Goal: Task Accomplishment & Management: Use online tool/utility

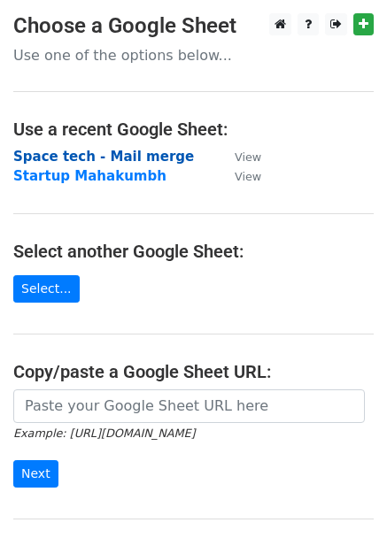
click at [123, 159] on strong "Space tech - Mail merge" at bounding box center [103, 157] width 181 height 16
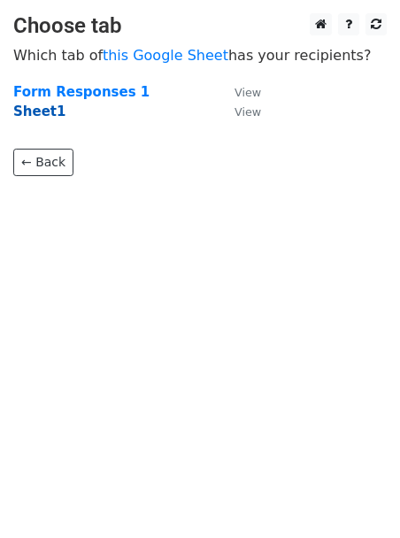
click at [27, 120] on strong "Sheet1" at bounding box center [39, 112] width 52 height 16
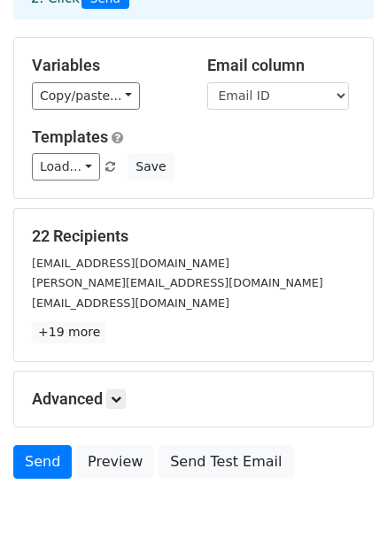
scroll to position [46, 0]
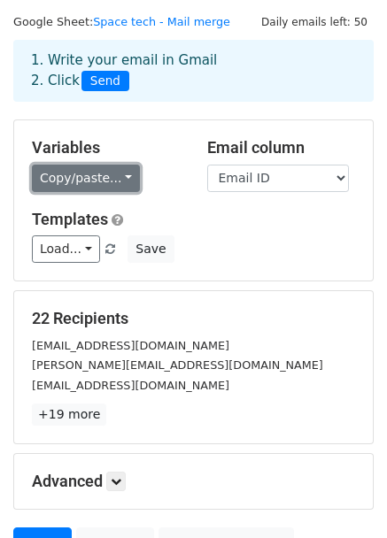
click at [87, 177] on link "Copy/paste..." at bounding box center [86, 178] width 108 height 27
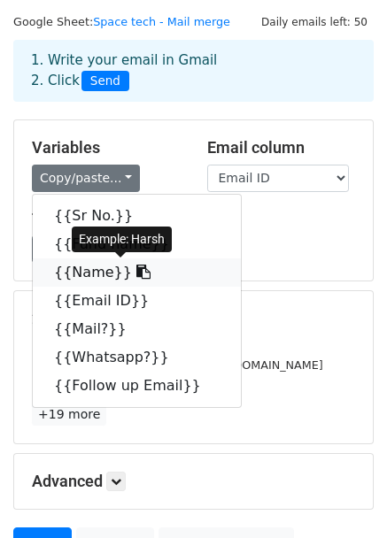
click at [136, 273] on icon at bounding box center [143, 272] width 14 height 14
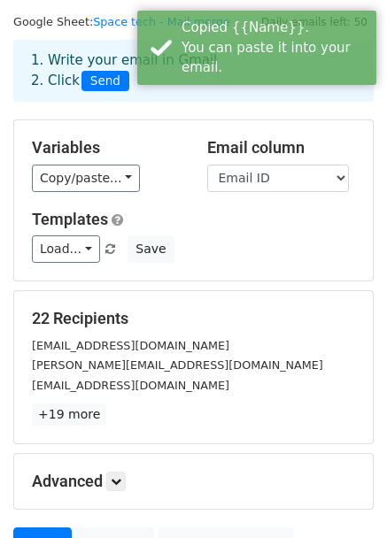
scroll to position [220, 0]
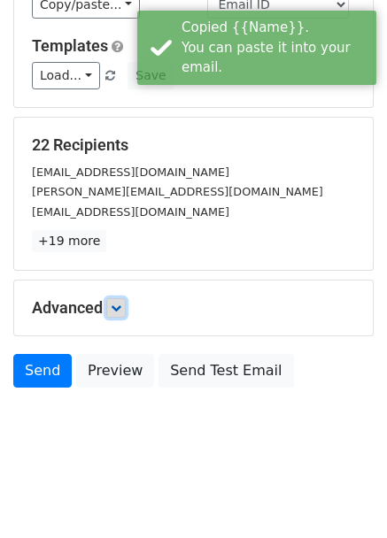
click at [120, 306] on icon at bounding box center [116, 308] width 11 height 11
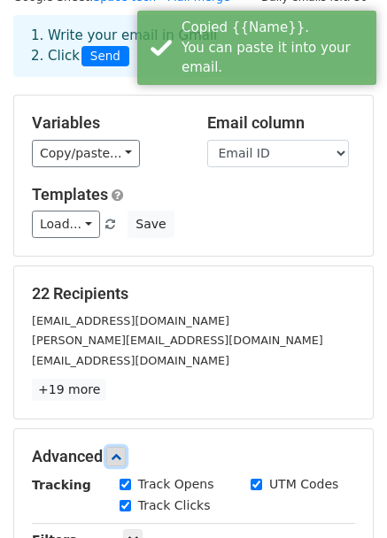
scroll to position [70, 0]
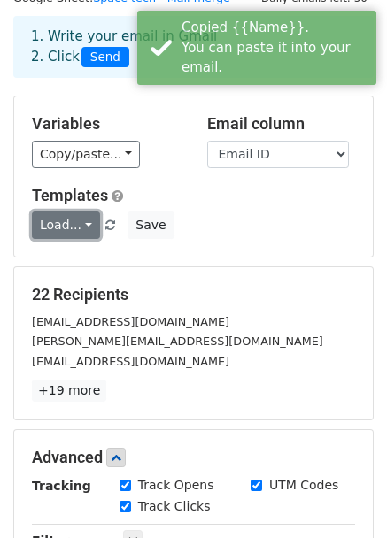
click at [74, 235] on link "Load..." at bounding box center [66, 225] width 68 height 27
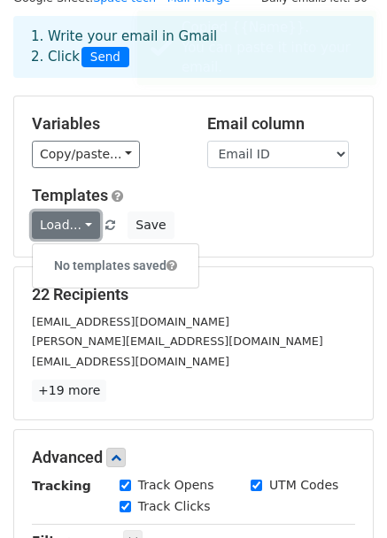
click at [74, 235] on link "Load..." at bounding box center [66, 225] width 68 height 27
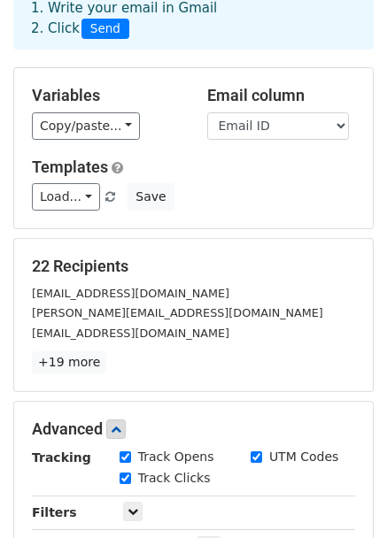
scroll to position [0, 0]
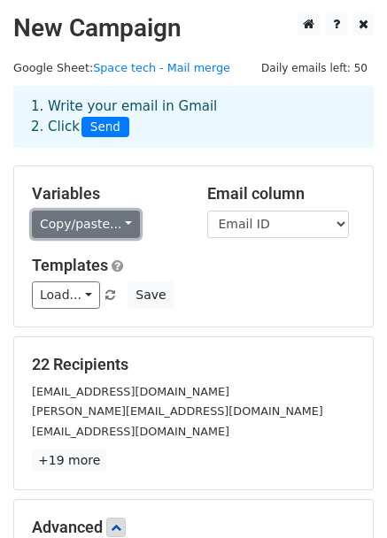
click at [91, 230] on link "Copy/paste..." at bounding box center [86, 224] width 108 height 27
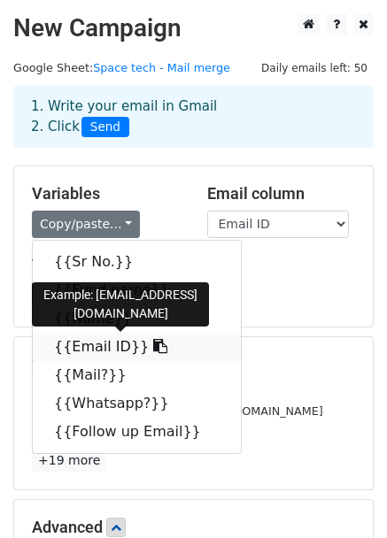
click at [153, 347] on icon at bounding box center [160, 346] width 14 height 14
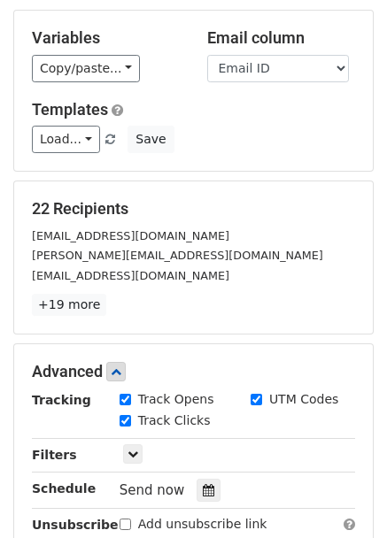
scroll to position [159, 0]
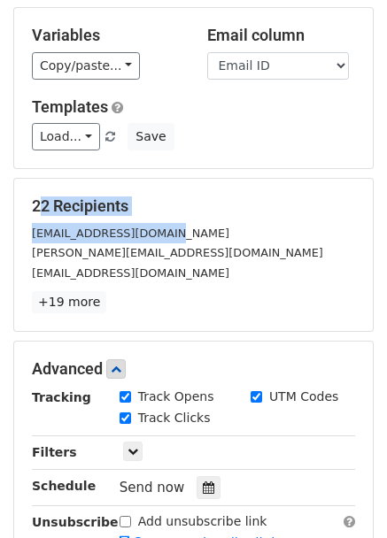
drag, startPoint x: 25, startPoint y: 196, endPoint x: 154, endPoint y: 217, distance: 131.0
click at [154, 217] on div "22 Recipients harsh@3one4capital.com aayush@ashaventures.in azhar@araliventures…" at bounding box center [193, 255] width 359 height 152
click at [154, 217] on div "22 Recipients harsh@3one4capital.com aayush@ashaventures.in azhar@araliventures…" at bounding box center [193, 255] width 323 height 117
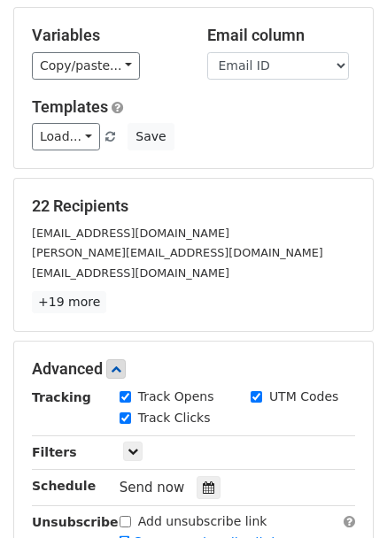
scroll to position [393, 0]
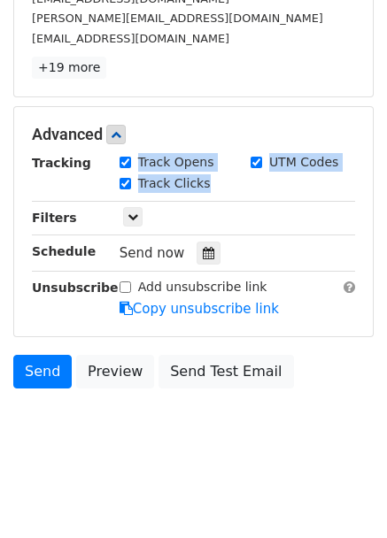
drag, startPoint x: 163, startPoint y: 145, endPoint x: 332, endPoint y: 184, distance: 173.6
click at [332, 184] on div "Advanced Tracking Track Opens UTM Codes Track Clicks Filters Only include sprea…" at bounding box center [193, 221] width 359 height 229
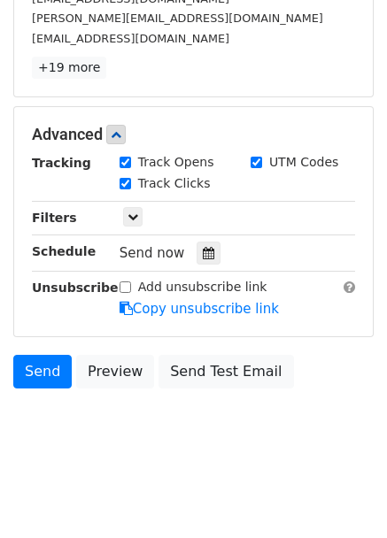
click at [332, 184] on div "Track Clicks" at bounding box center [237, 184] width 262 height 21
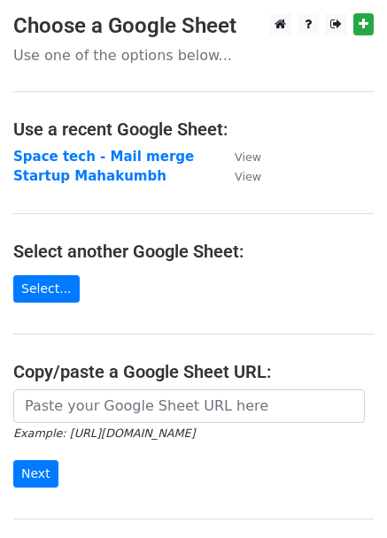
scroll to position [186, 0]
